Goal: Complete application form

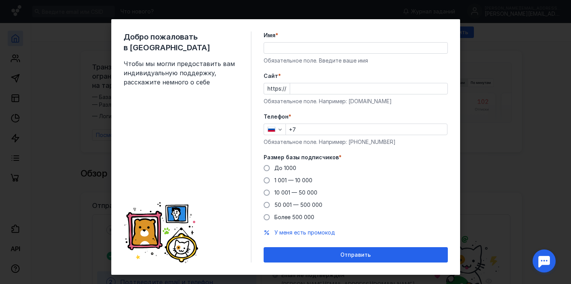
click at [287, 48] on input "Имя *" at bounding box center [355, 48] width 183 height 11
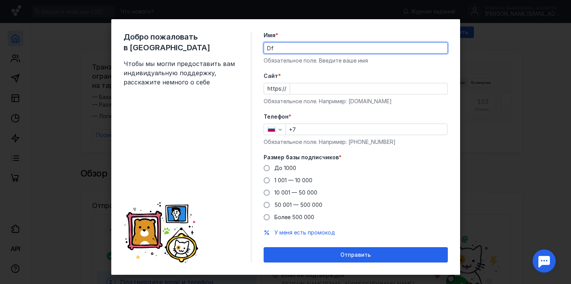
type input "D"
type input "[PERSON_NAME]"
click at [316, 85] on input "Cайт *" at bounding box center [368, 88] width 157 height 11
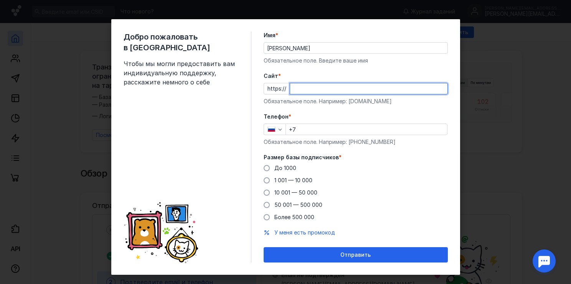
click at [310, 128] on div "Телефон * +7 Обязательное поле. Например: [PHONE_NUMBER]" at bounding box center [356, 129] width 184 height 33
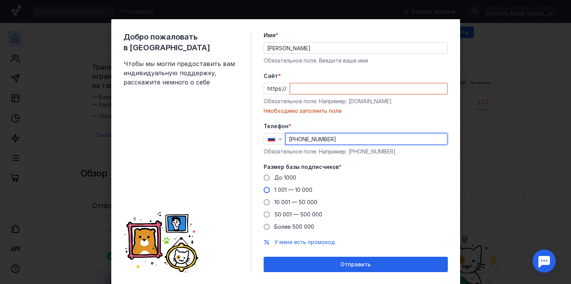
type input "[PHONE_NUMBER]"
click at [287, 189] on span "1 001 — 10 000" at bounding box center [293, 189] width 38 height 7
click at [0, 0] on input "1 001 — 10 000" at bounding box center [0, 0] width 0 height 0
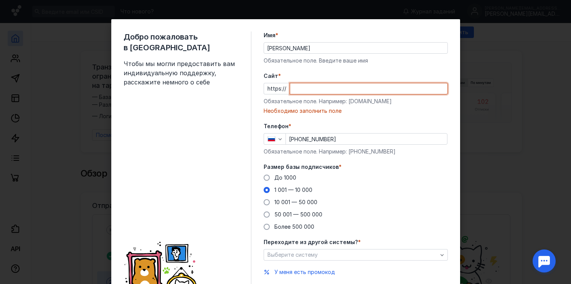
click at [309, 86] on input "Cайт *" at bounding box center [368, 88] width 157 height 11
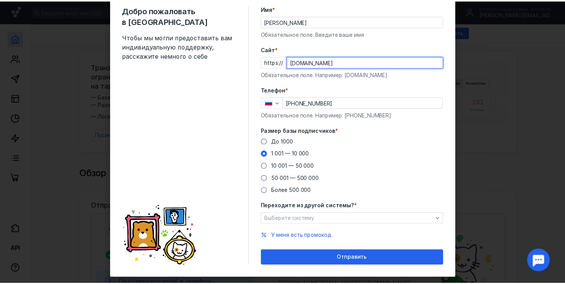
scroll to position [40, 0]
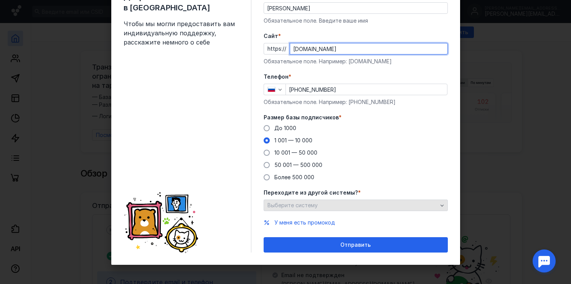
type input "[DOMAIN_NAME]"
click at [307, 204] on span "Выберите систему" at bounding box center [292, 205] width 50 height 7
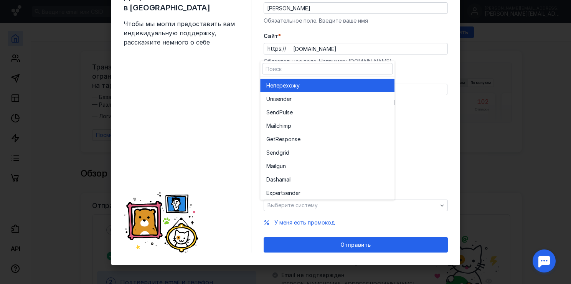
click at [283, 82] on span "перехожу" at bounding box center [286, 86] width 26 height 8
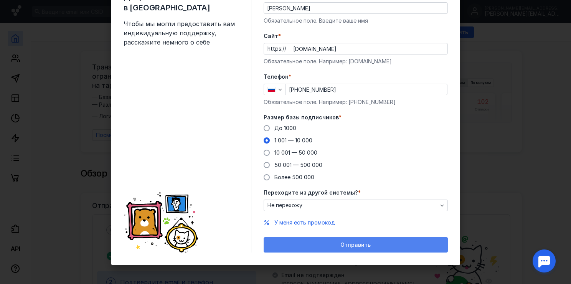
click at [326, 244] on div "Отправить" at bounding box center [355, 245] width 176 height 7
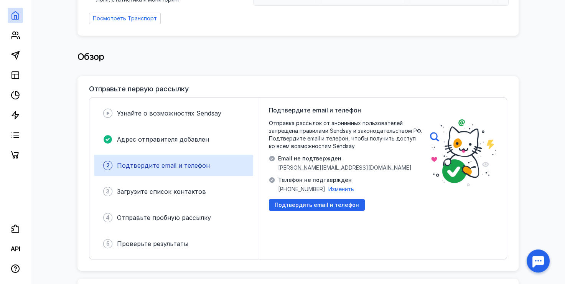
scroll to position [0, 0]
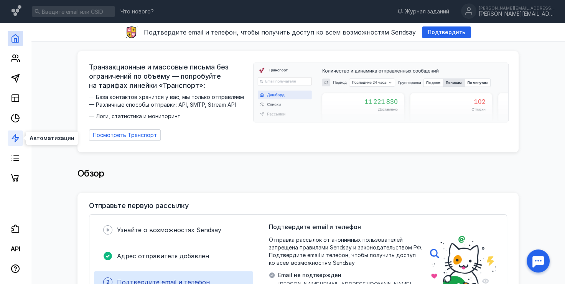
click at [14, 140] on icon at bounding box center [15, 138] width 9 height 9
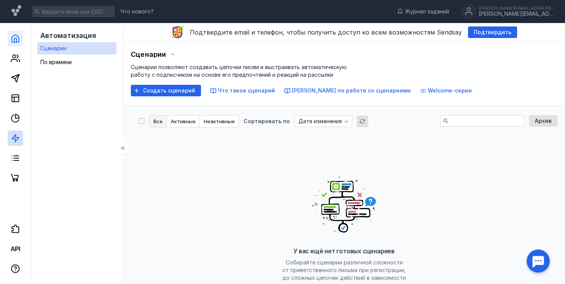
click at [9, 43] on link at bounding box center [15, 38] width 15 height 15
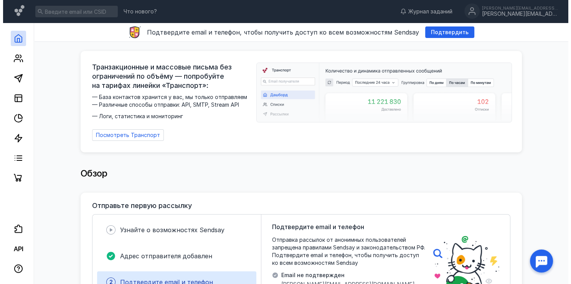
scroll to position [140, 0]
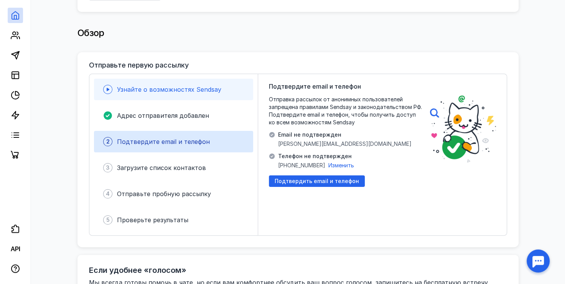
click at [181, 86] on span "Узнайте о возможностях Sendsay" at bounding box center [169, 90] width 104 height 8
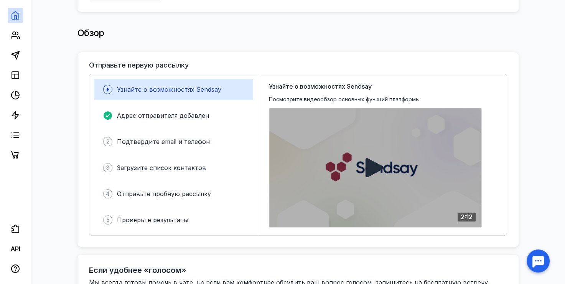
click at [374, 176] on div at bounding box center [375, 167] width 212 height 119
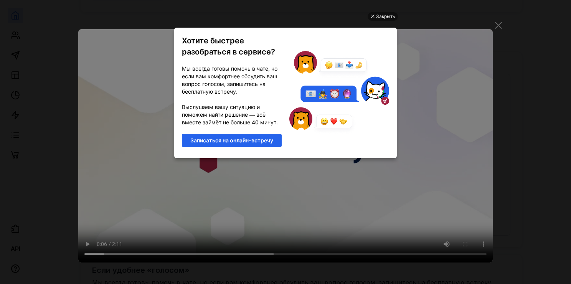
scroll to position [0, 0]
click at [378, 17] on div "Закрыть" at bounding box center [385, 16] width 19 height 8
